Goal: Information Seeking & Learning: Learn about a topic

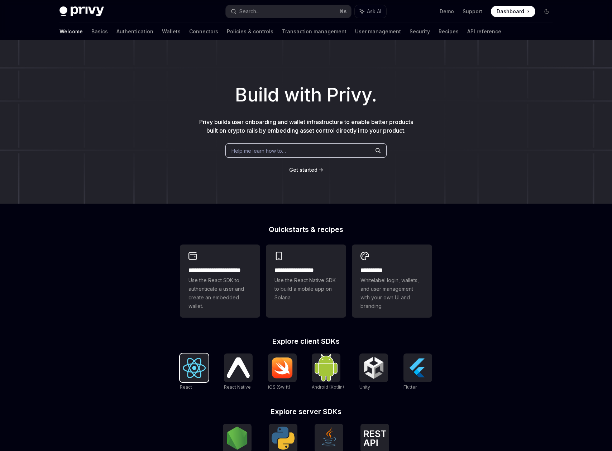
click at [204, 356] on div at bounding box center [194, 367] width 29 height 29
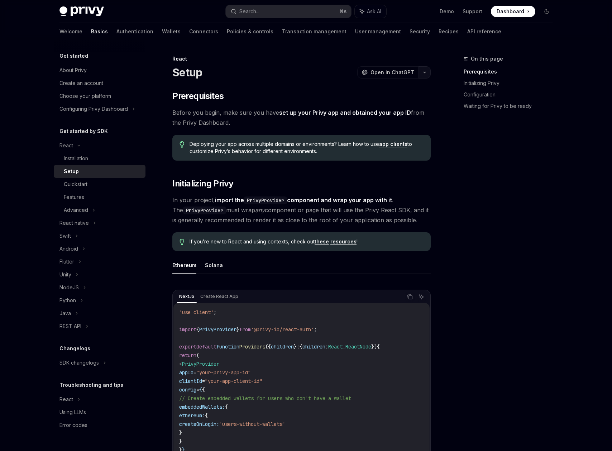
click at [430, 74] on button "button" at bounding box center [424, 72] width 12 height 12
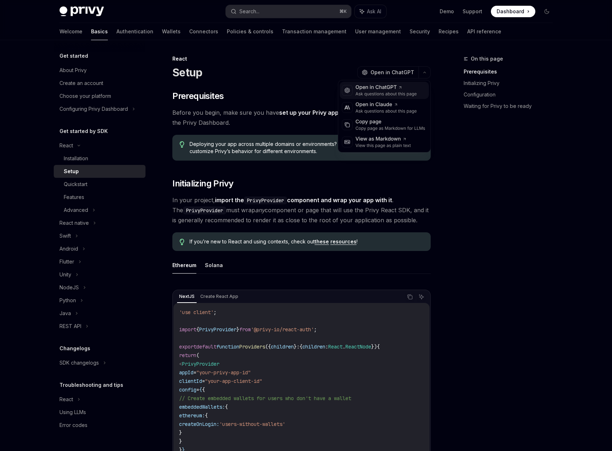
click at [408, 93] on div "Ask questions about this page" at bounding box center [385, 94] width 61 height 6
click at [423, 76] on button "button" at bounding box center [424, 72] width 12 height 12
click at [389, 139] on div "View as Markdown" at bounding box center [383, 138] width 56 height 7
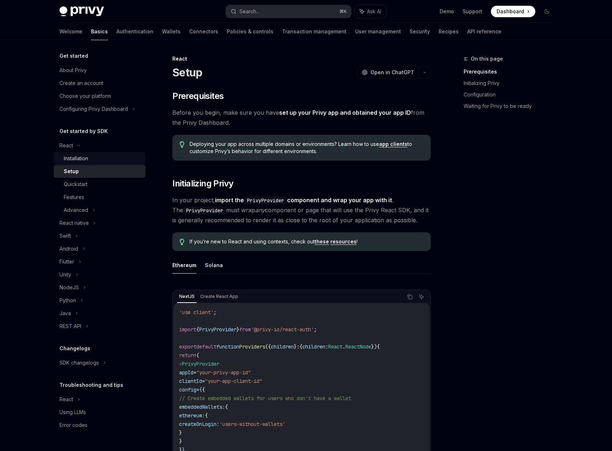
click at [95, 159] on div "Installation" at bounding box center [102, 158] width 77 height 9
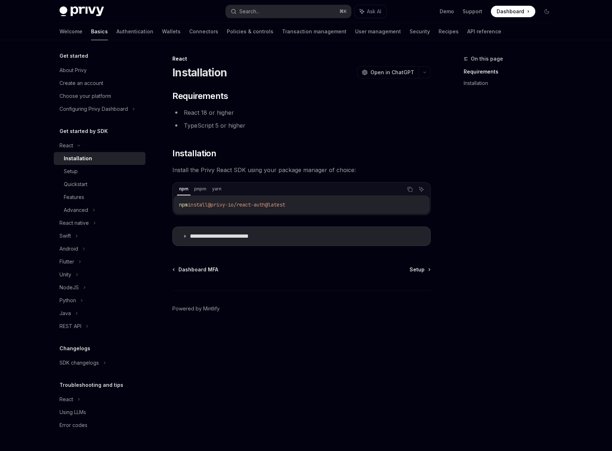
click at [95, 159] on div "Installation" at bounding box center [102, 158] width 77 height 9
type textarea "*"
click at [425, 74] on button "button" at bounding box center [424, 72] width 12 height 12
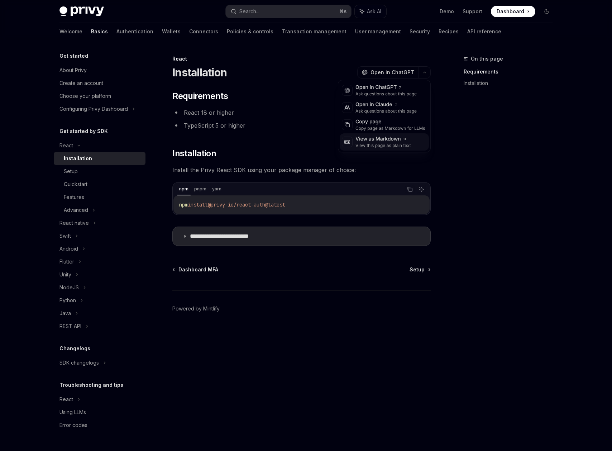
click at [390, 140] on div "View as Markdown" at bounding box center [383, 138] width 56 height 7
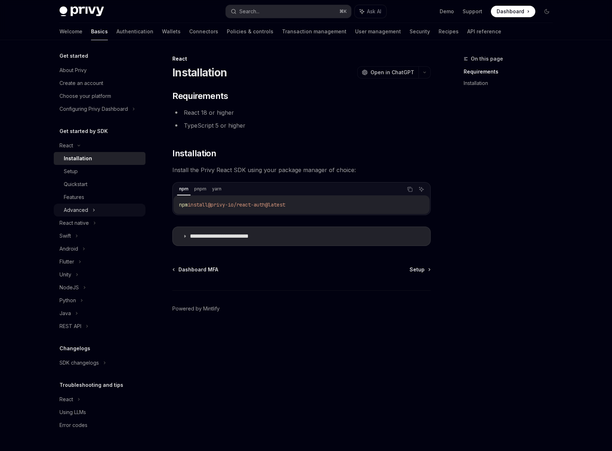
click at [83, 212] on div "Advanced" at bounding box center [76, 210] width 24 height 9
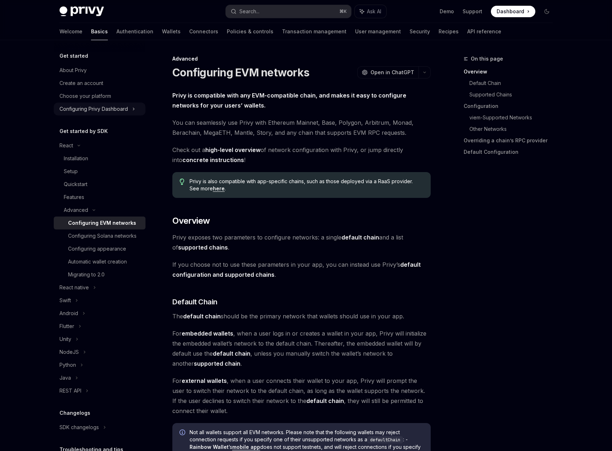
click at [117, 107] on div "Configuring Privy Dashboard" at bounding box center [93, 109] width 68 height 9
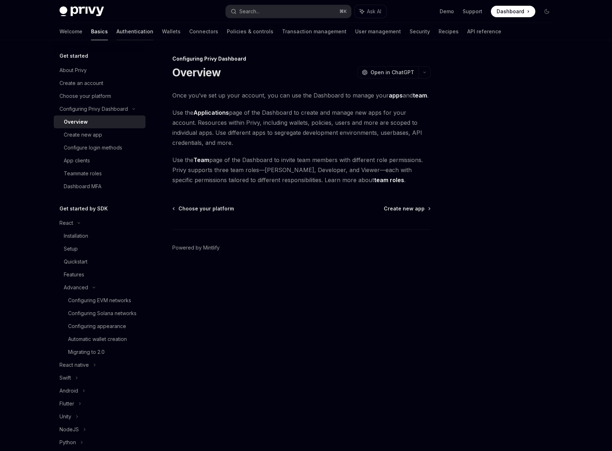
click at [116, 32] on link "Authentication" at bounding box center [134, 31] width 37 height 17
type textarea "*"
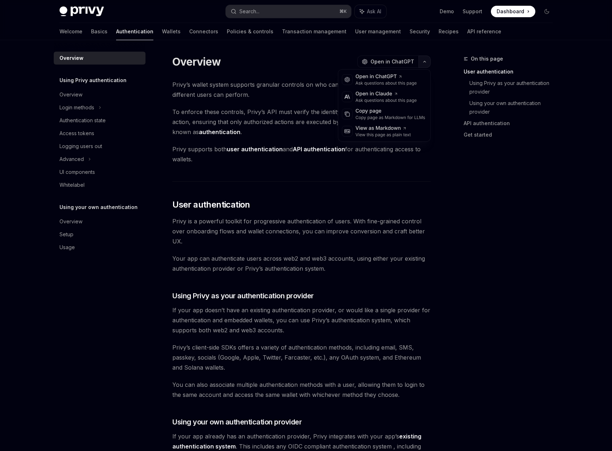
click at [426, 67] on button "button" at bounding box center [424, 62] width 12 height 12
click at [399, 128] on div "View as Markdown" at bounding box center [383, 128] width 56 height 7
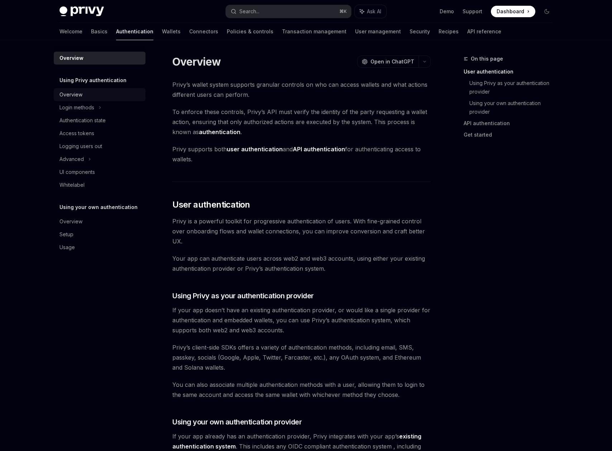
click at [77, 97] on div "Overview" at bounding box center [70, 94] width 23 height 9
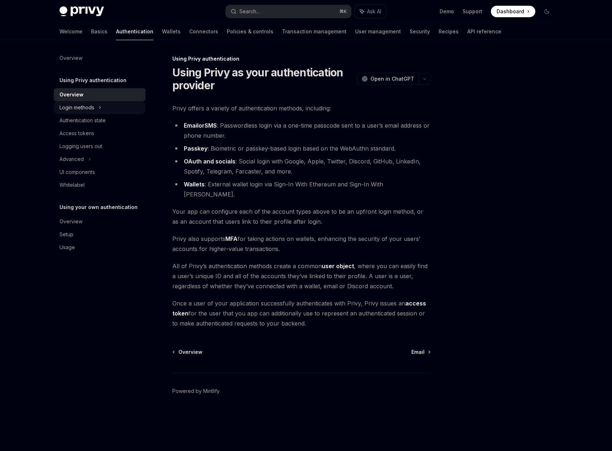
click at [80, 109] on div "Login methods" at bounding box center [76, 107] width 35 height 9
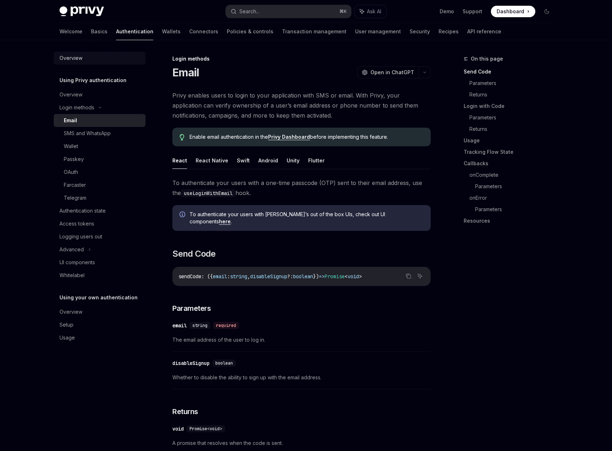
click at [78, 59] on div "Overview" at bounding box center [70, 58] width 23 height 9
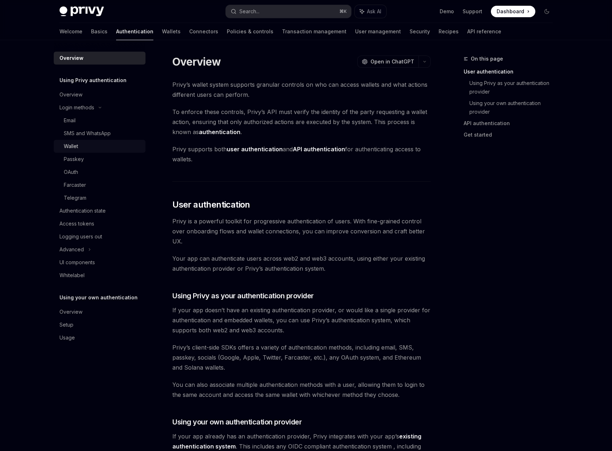
click at [73, 141] on link "Wallet" at bounding box center [100, 146] width 92 height 13
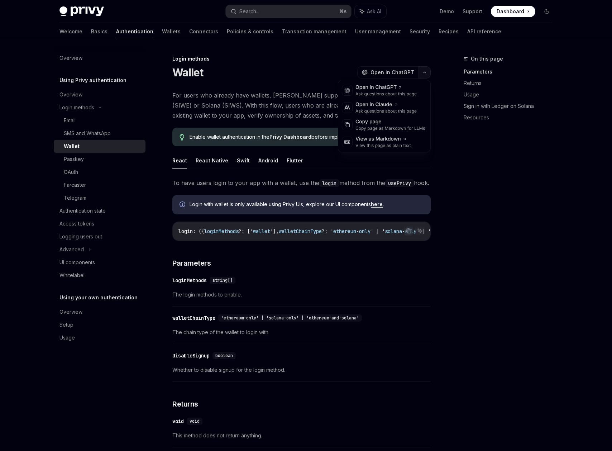
click at [422, 72] on icon "button" at bounding box center [424, 72] width 9 height 3
click at [403, 136] on div "View as Markdown" at bounding box center [383, 138] width 56 height 7
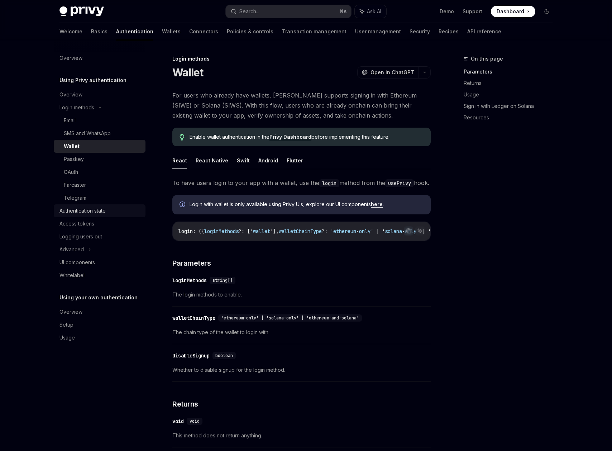
click at [103, 209] on div "Authentication state" at bounding box center [82, 210] width 46 height 9
type textarea "*"
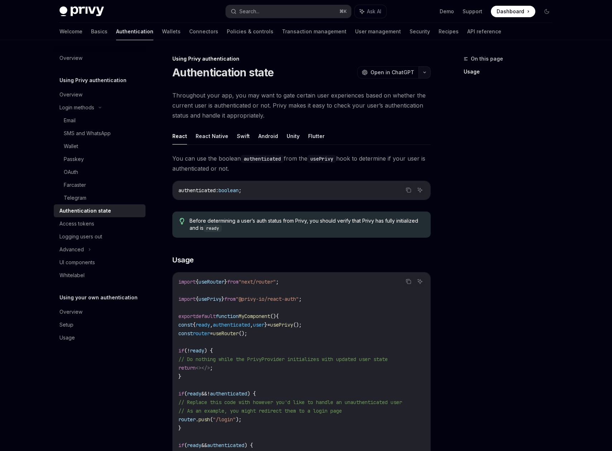
click at [425, 76] on button "button" at bounding box center [424, 72] width 12 height 12
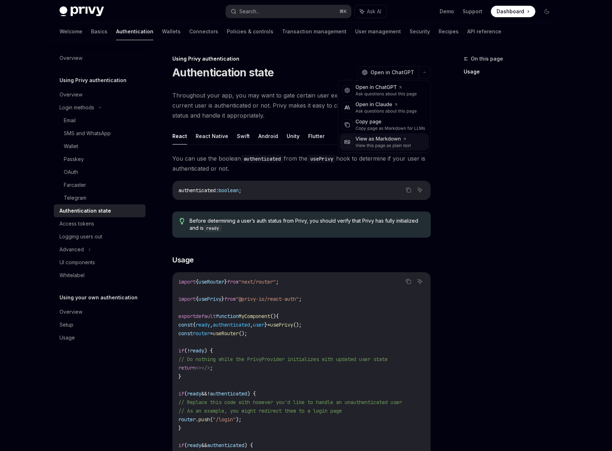
click at [398, 145] on div "View this page as plain text" at bounding box center [383, 146] width 56 height 6
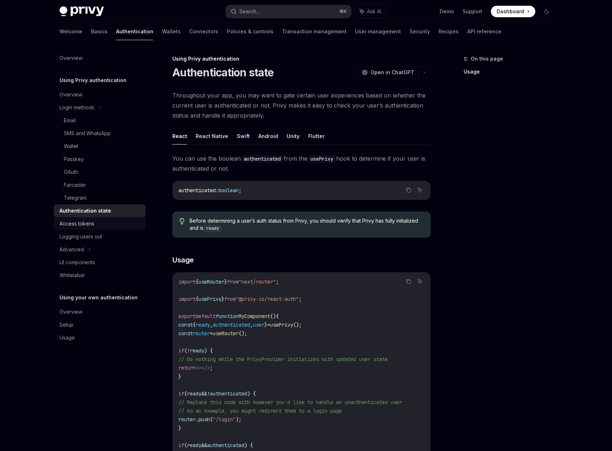
click at [92, 223] on div "Access tokens" at bounding box center [76, 223] width 35 height 9
type textarea "*"
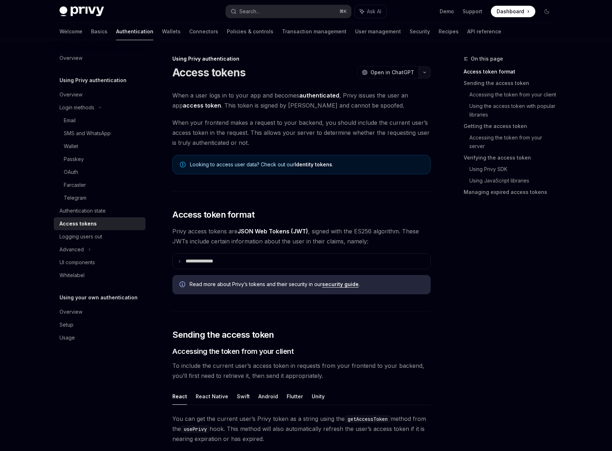
click at [425, 75] on button "button" at bounding box center [424, 72] width 12 height 12
click at [413, 141] on div "View as Markdown View this page as plain text" at bounding box center [383, 141] width 89 height 17
click at [162, 38] on link "Wallets" at bounding box center [171, 31] width 19 height 17
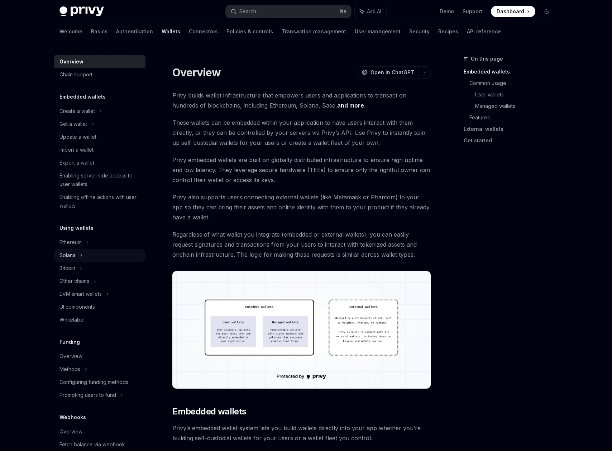
click at [75, 128] on div "Solana" at bounding box center [73, 124] width 28 height 9
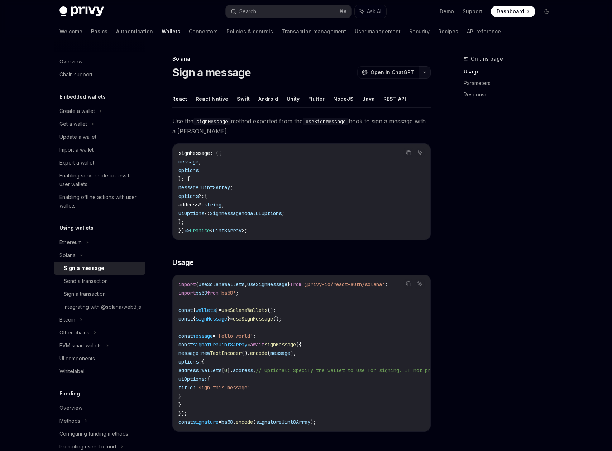
click at [425, 72] on icon "button" at bounding box center [424, 72] width 9 height 3
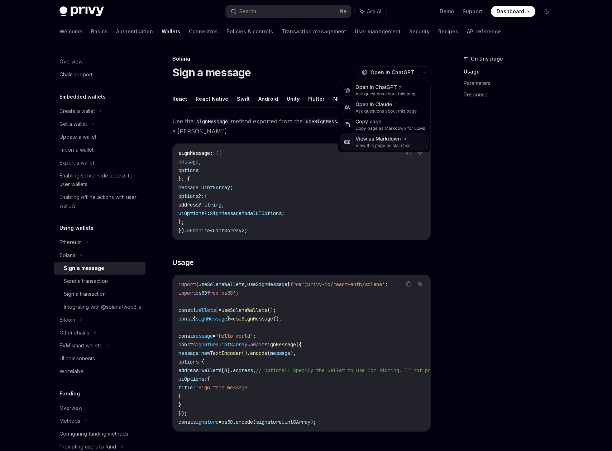
click at [398, 140] on div "View as Markdown" at bounding box center [383, 138] width 56 height 7
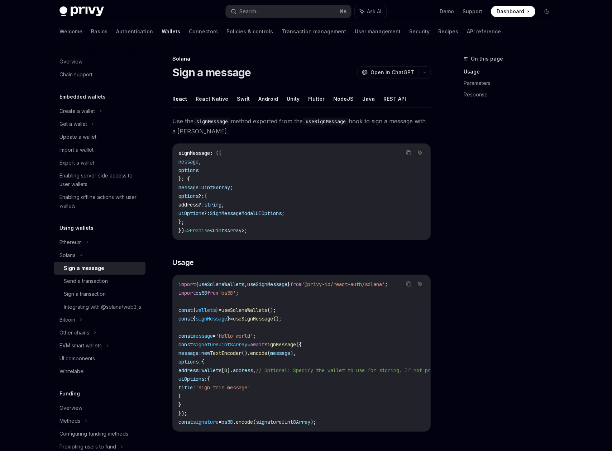
click at [86, 285] on link "Send a transaction" at bounding box center [100, 280] width 92 height 13
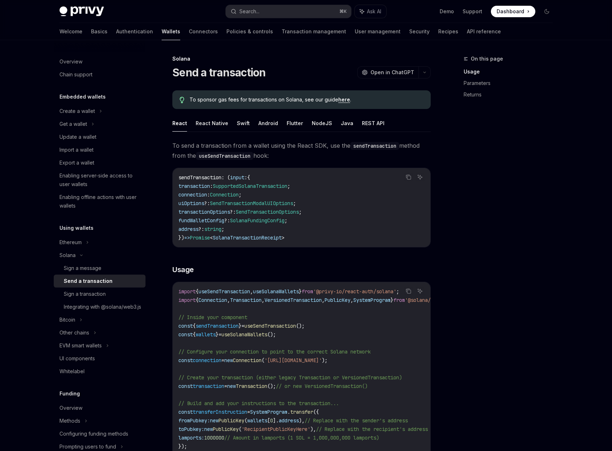
type textarea "*"
click at [430, 74] on button "button" at bounding box center [424, 72] width 12 height 12
click at [400, 145] on div "View this page as plain text" at bounding box center [383, 146] width 56 height 6
click at [343, 104] on div "To sponsor gas fees for transactions on Solana, see our guide here ." at bounding box center [301, 99] width 258 height 19
click at [347, 100] on link "here" at bounding box center [344, 99] width 12 height 6
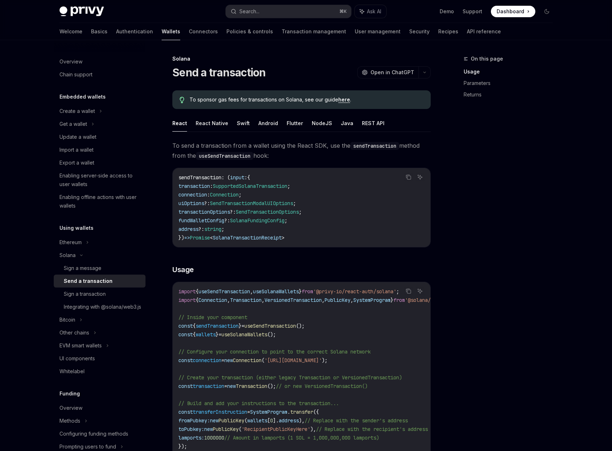
scroll to position [229, 0]
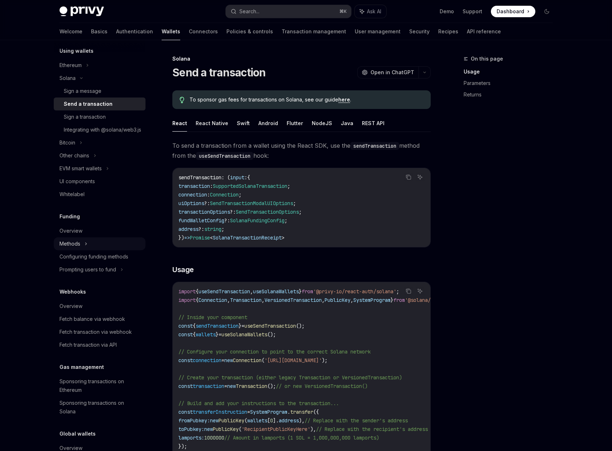
scroll to position [175, 0]
click at [101, 120] on div "Sign a transaction" at bounding box center [85, 118] width 42 height 9
type textarea "*"
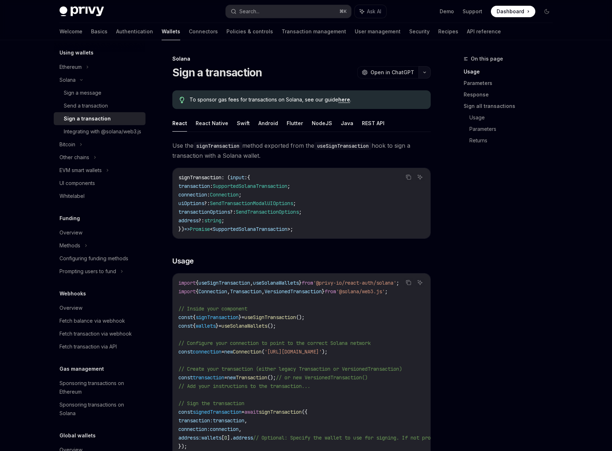
click at [425, 72] on icon "button" at bounding box center [424, 72] width 9 height 3
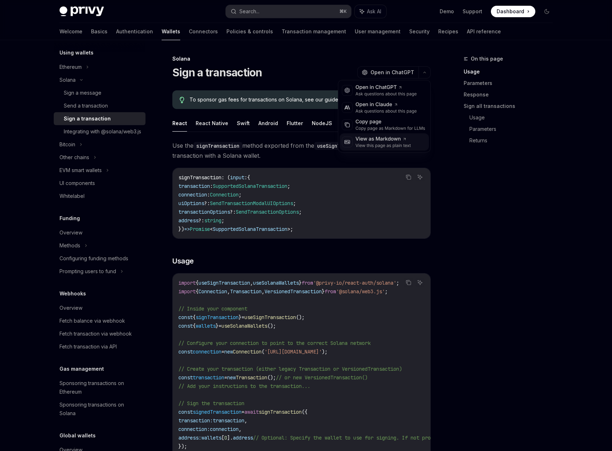
click at [403, 142] on div "View as Markdown" at bounding box center [383, 138] width 56 height 7
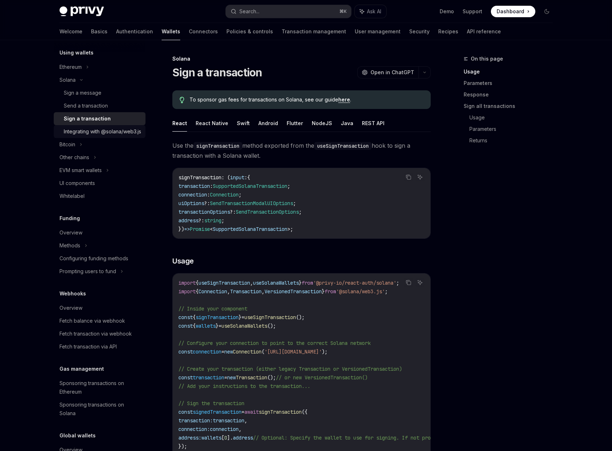
click at [91, 136] on div "Integrating with @solana/web3.js" at bounding box center [102, 131] width 77 height 9
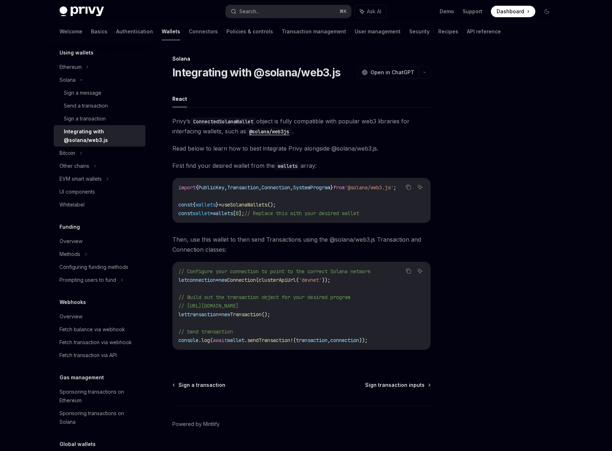
click at [91, 137] on div "Integrating with @solana/web3.js" at bounding box center [102, 135] width 77 height 17
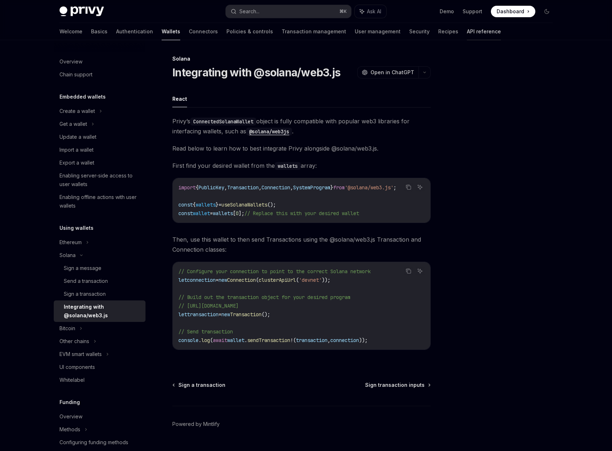
click at [467, 35] on link "API reference" at bounding box center [484, 31] width 34 height 17
click at [272, 209] on code "import { PublicKey , Transaction , Connection , SystemProgram } from '@solana/w…" at bounding box center [301, 200] width 246 height 34
click at [554, 216] on div at bounding box center [503, 252] width 109 height 396
click at [514, 244] on div at bounding box center [503, 252] width 109 height 396
click at [79, 78] on div "Chain support" at bounding box center [75, 74] width 33 height 9
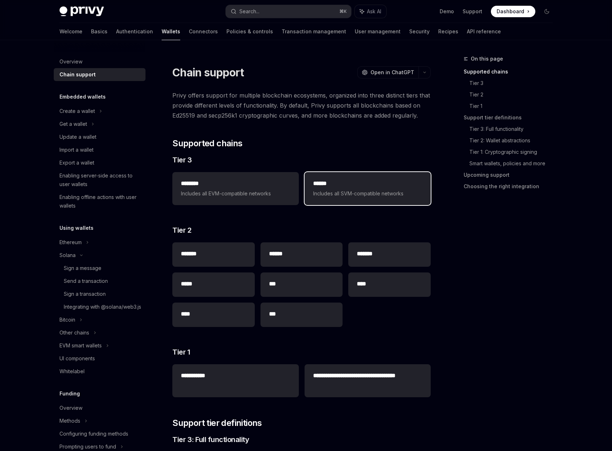
click at [349, 195] on span "Includes all SVM-compatible networks" at bounding box center [367, 193] width 109 height 9
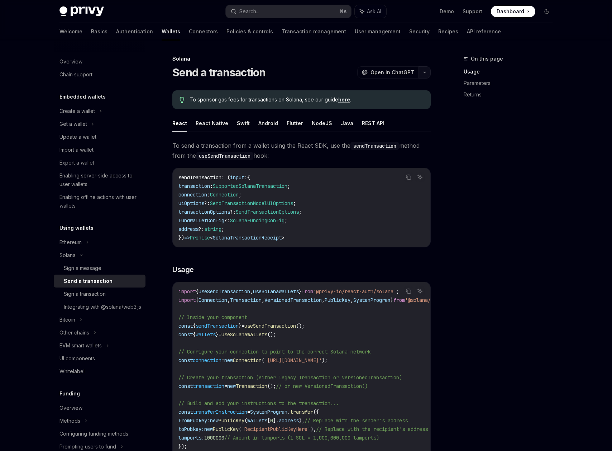
click at [428, 68] on button "button" at bounding box center [424, 72] width 12 height 12
click at [398, 140] on div "View as Markdown" at bounding box center [383, 138] width 56 height 7
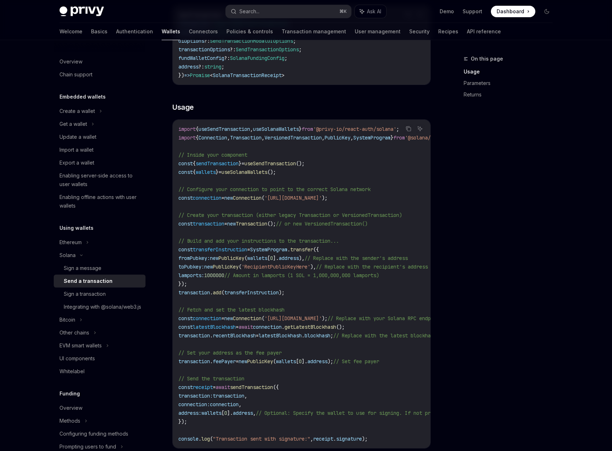
scroll to position [90, 0]
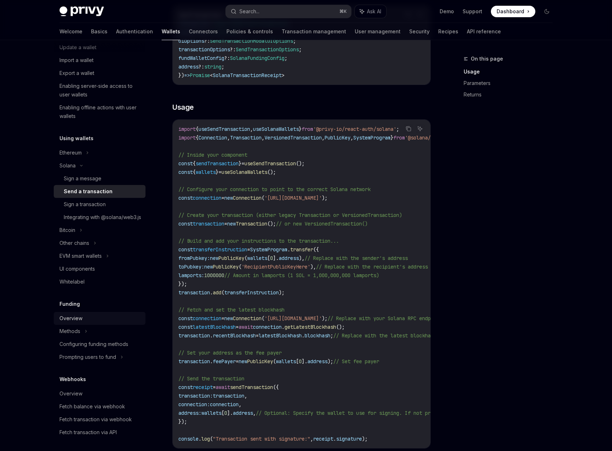
click at [63, 322] on div "Overview" at bounding box center [70, 318] width 23 height 9
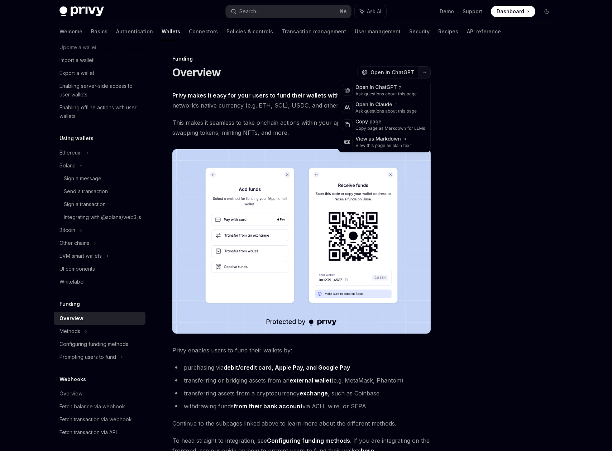
click at [421, 71] on icon "button" at bounding box center [424, 72] width 9 height 3
click at [408, 136] on div "View as Markdown" at bounding box center [383, 138] width 56 height 7
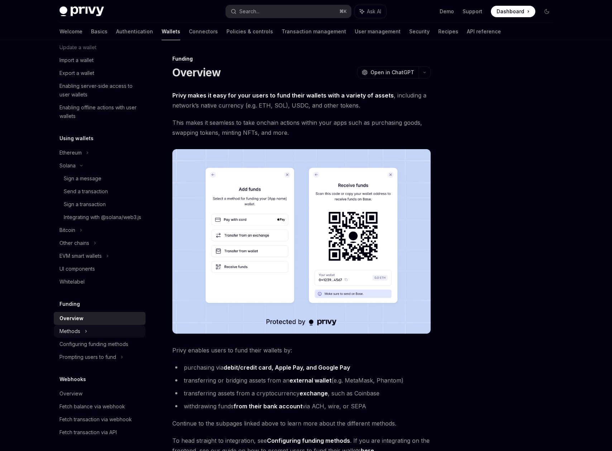
click at [77, 39] on div "Methods" at bounding box center [73, 34] width 28 height 9
type textarea "*"
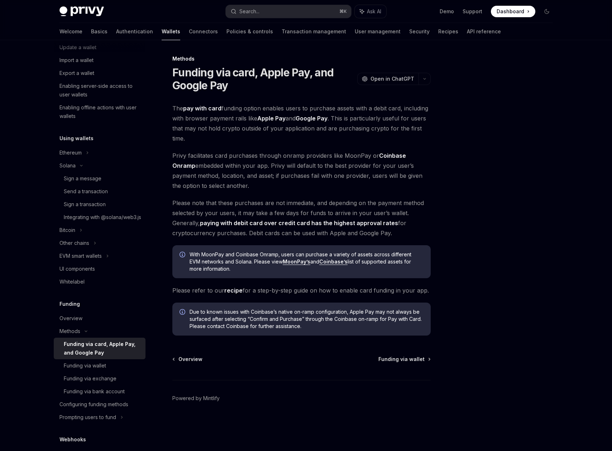
click at [18, 185] on div "Privy Docs home page Search... ⌘ K Ask AI Demo Support Dashboard Dashboard Sear…" at bounding box center [306, 225] width 612 height 451
click at [510, 14] on span "Dashboard" at bounding box center [510, 11] width 28 height 7
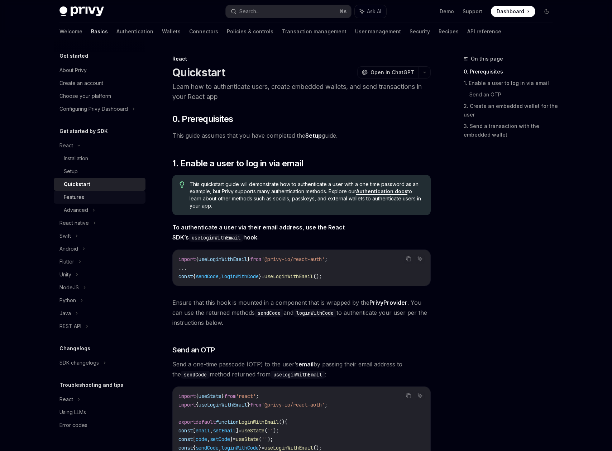
click at [93, 201] on div "Features" at bounding box center [102, 197] width 77 height 9
type textarea "*"
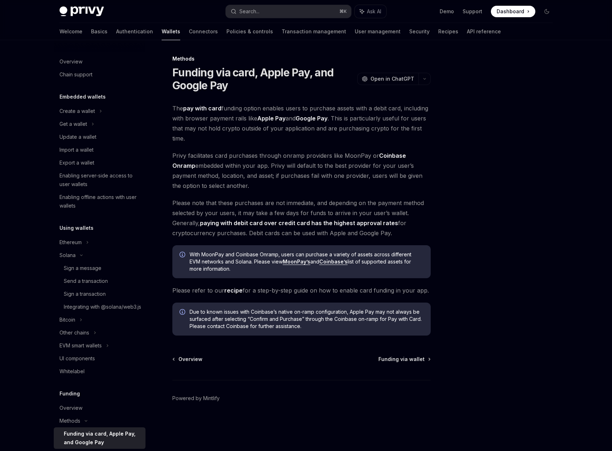
type textarea "*"
